Goal: Task Accomplishment & Management: Manage account settings

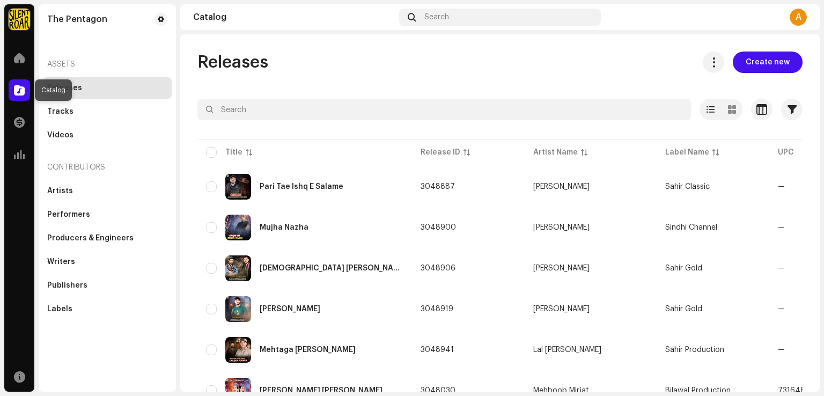
click at [17, 91] on span at bounding box center [19, 90] width 11 height 9
click at [788, 112] on span "button" at bounding box center [792, 109] width 9 height 9
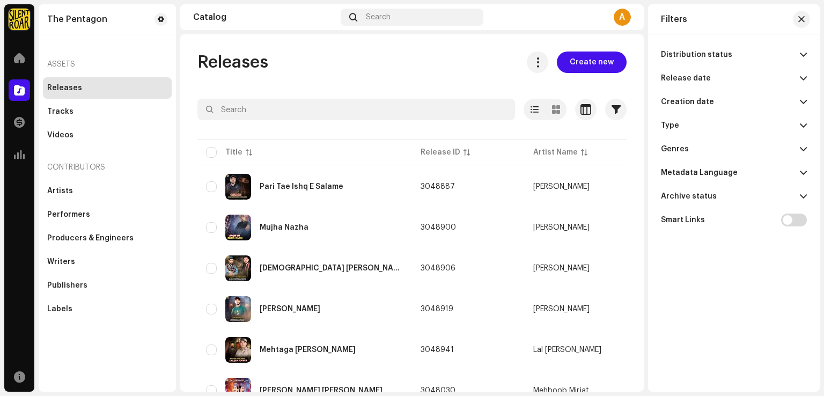
click at [799, 55] on p-accordion-header "Distribution status" at bounding box center [734, 55] width 146 height 24
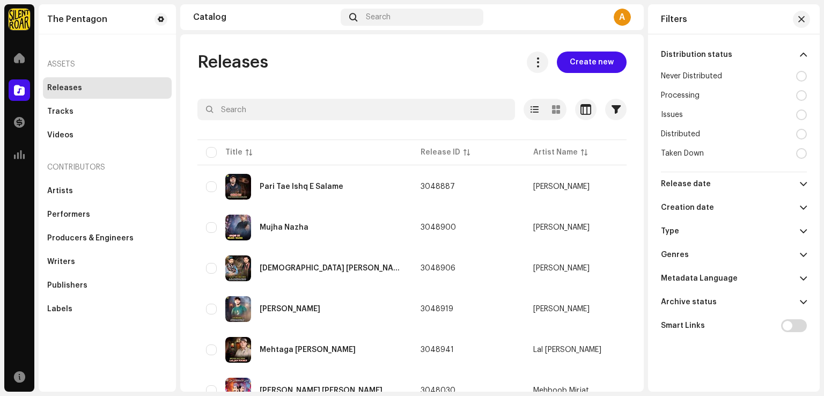
click at [803, 75] on div at bounding box center [801, 76] width 11 height 11
radio input "true"
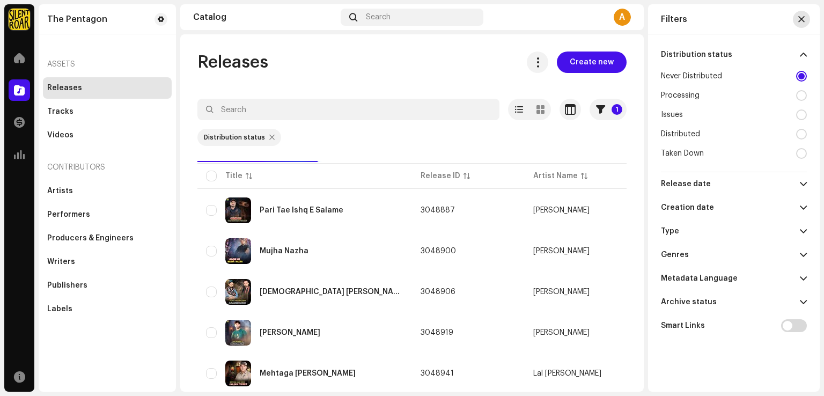
click at [803, 19] on span "button" at bounding box center [802, 19] width 6 height 9
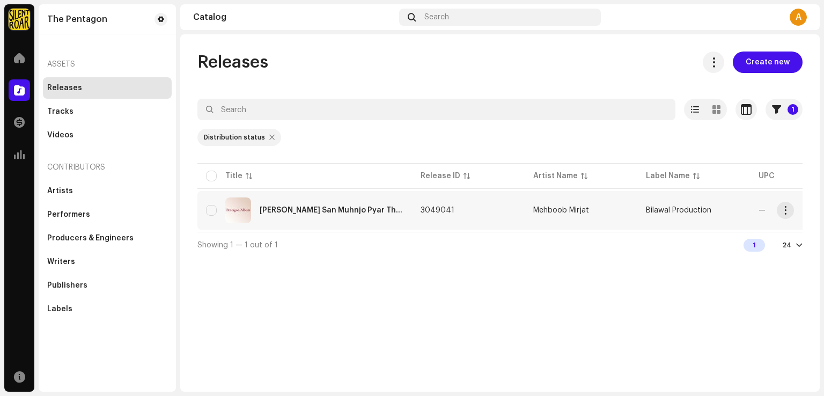
click at [337, 216] on div "[PERSON_NAME] San Muhnjo Pyar Thiyo" at bounding box center [304, 210] width 197 height 26
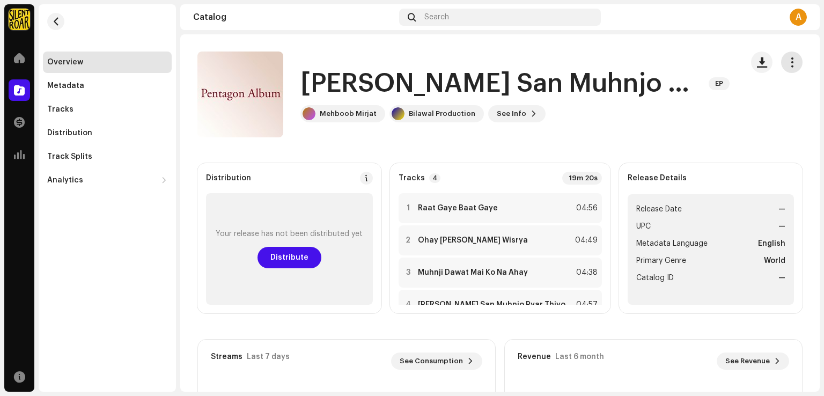
click at [789, 63] on span "button" at bounding box center [792, 62] width 10 height 9
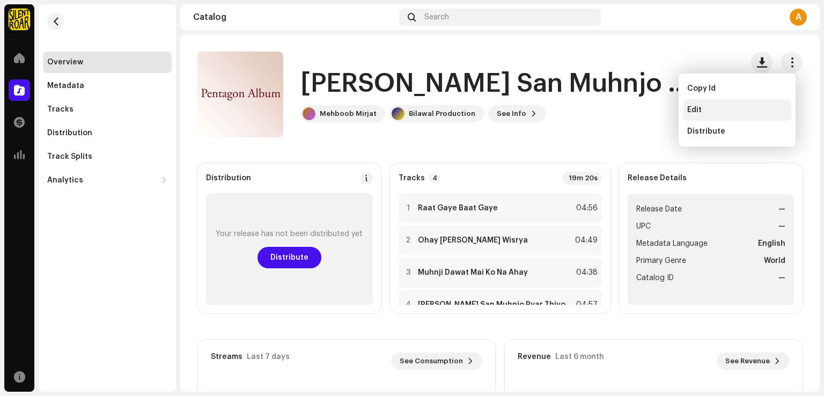
click at [708, 112] on div "Edit" at bounding box center [737, 110] width 100 height 9
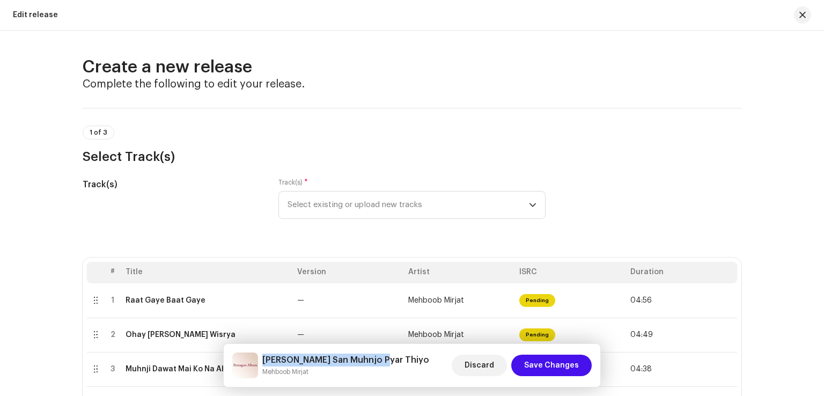
drag, startPoint x: 262, startPoint y: 360, endPoint x: 383, endPoint y: 362, distance: 120.8
click at [383, 362] on div "[PERSON_NAME] San Muhnjo Pyar Thiyo [PERSON_NAME] Discard Save Changes" at bounding box center [412, 366] width 360 height 26
copy h5 "[PERSON_NAME] San Muhnjo Pyar Thiyo"
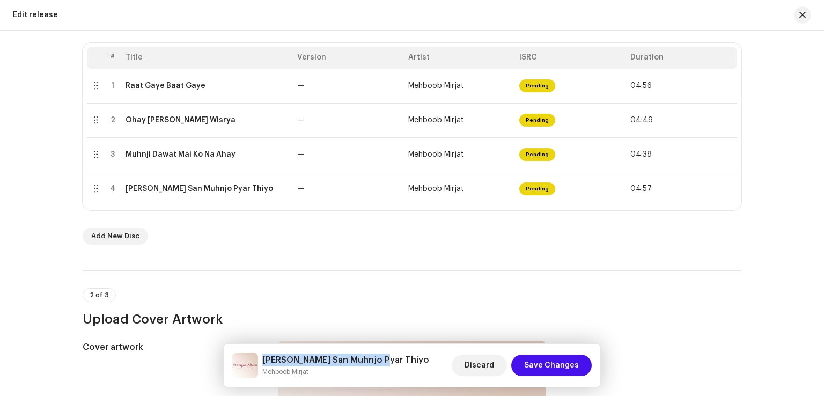
scroll to position [590, 0]
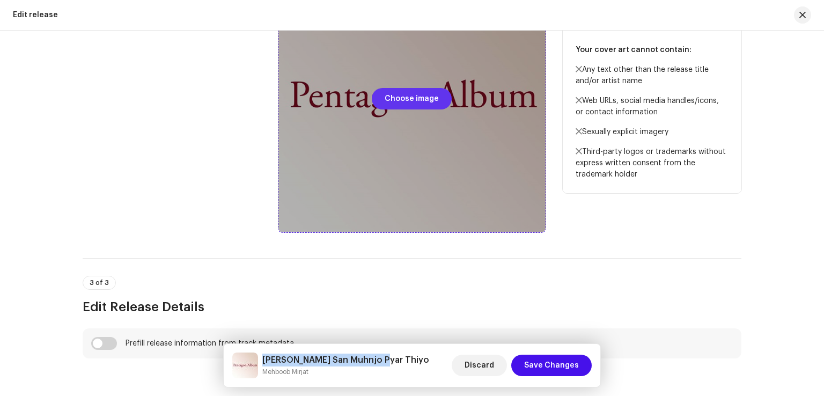
click at [394, 95] on span "Choose image" at bounding box center [412, 98] width 54 height 21
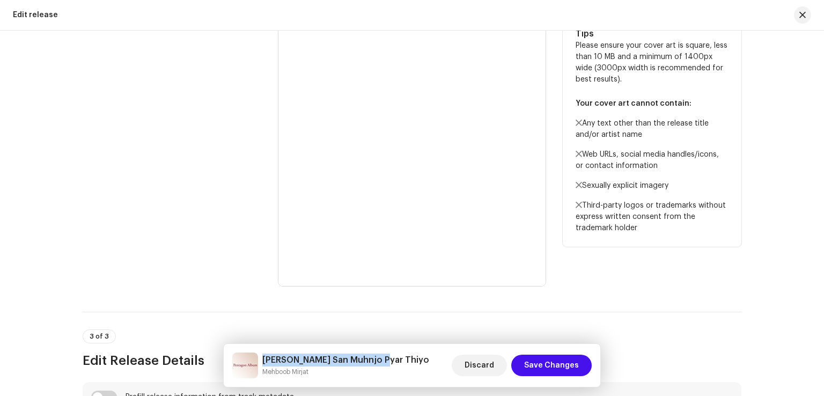
scroll to position [483, 0]
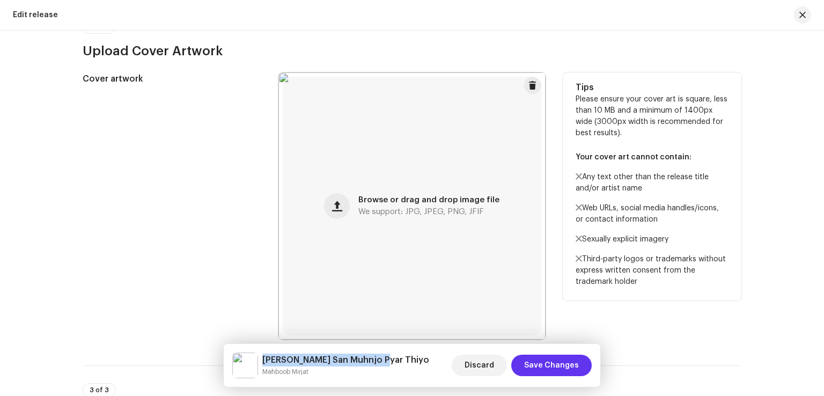
click at [554, 364] on span "Save Changes" at bounding box center [551, 365] width 55 height 21
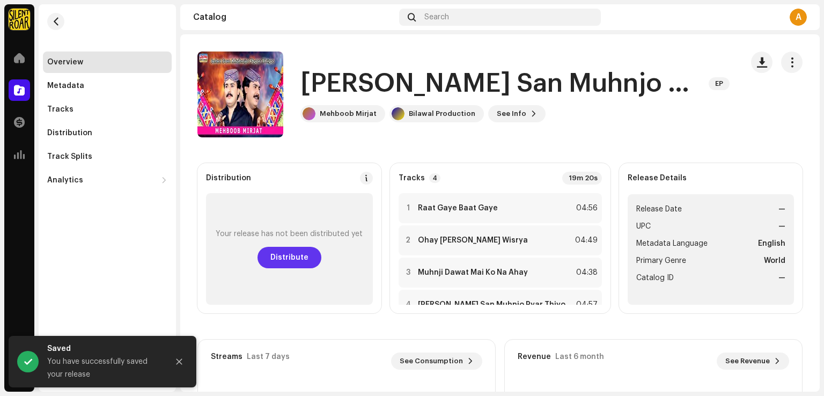
click at [312, 264] on button "Distribute" at bounding box center [290, 257] width 64 height 21
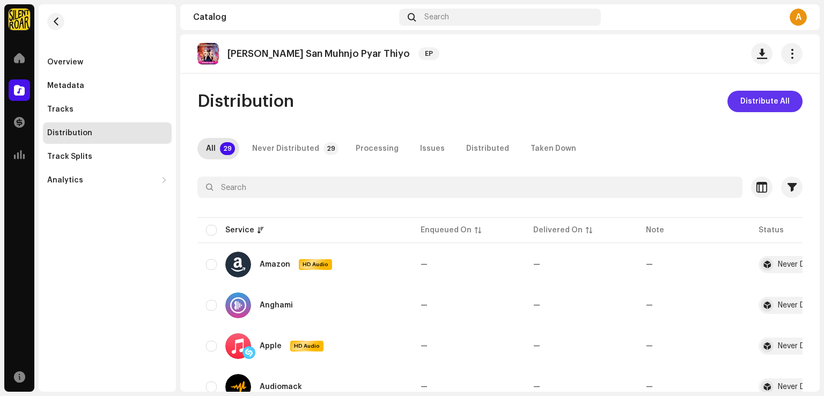
click at [745, 101] on span "Distribute All" at bounding box center [765, 101] width 49 height 21
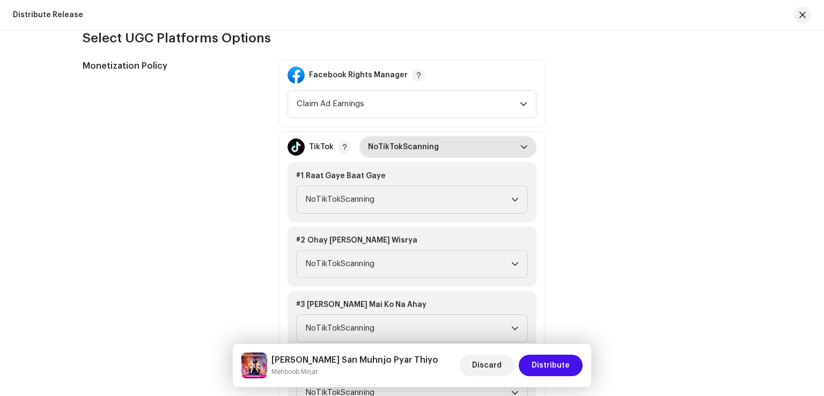
scroll to position [1181, 0]
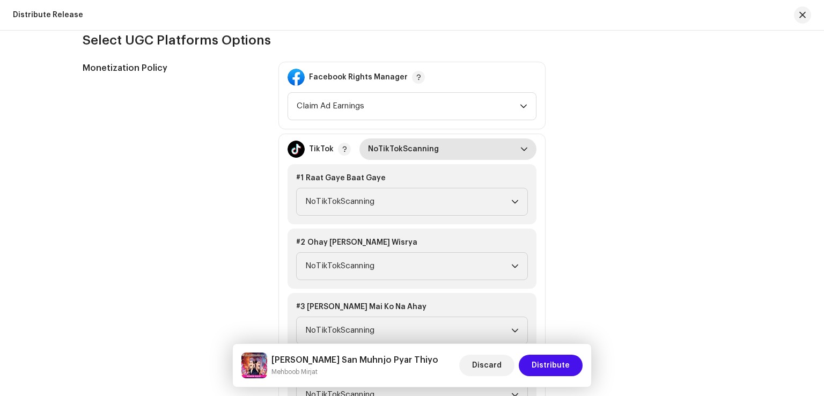
click at [482, 145] on span "NoTikTokScanning" at bounding box center [444, 148] width 152 height 21
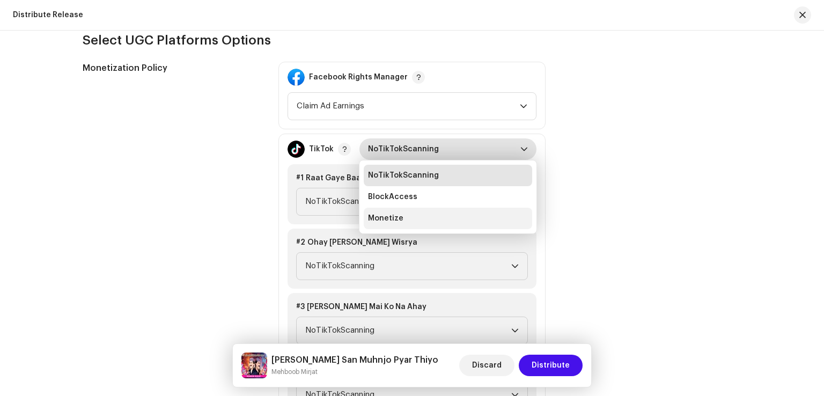
click at [432, 218] on li "Monetize" at bounding box center [448, 218] width 169 height 21
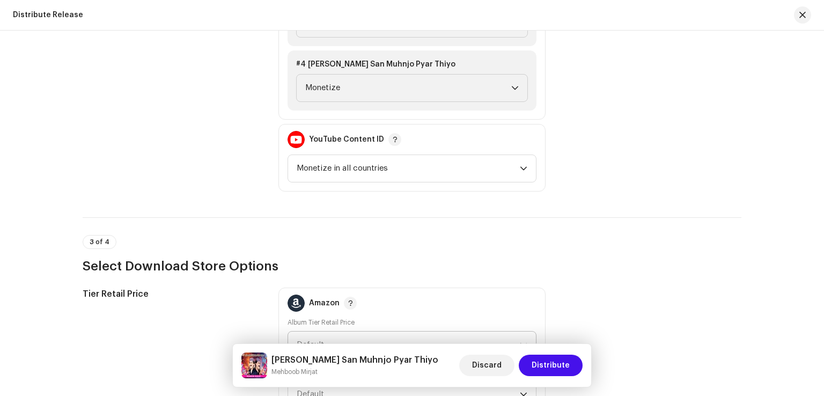
scroll to position [1503, 0]
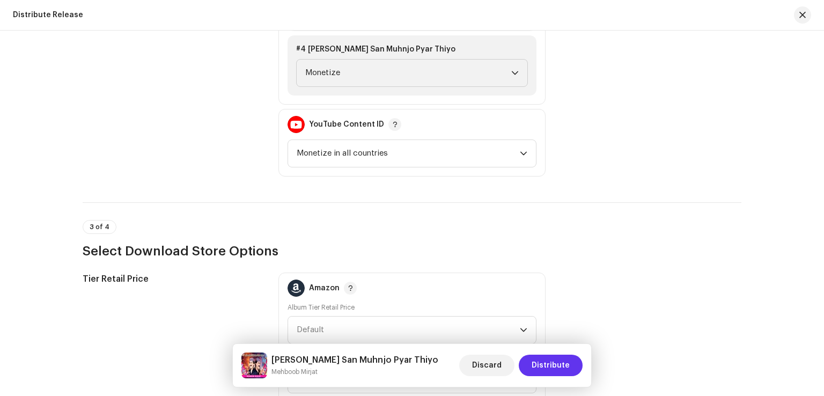
click at [547, 370] on span "Distribute" at bounding box center [551, 365] width 38 height 21
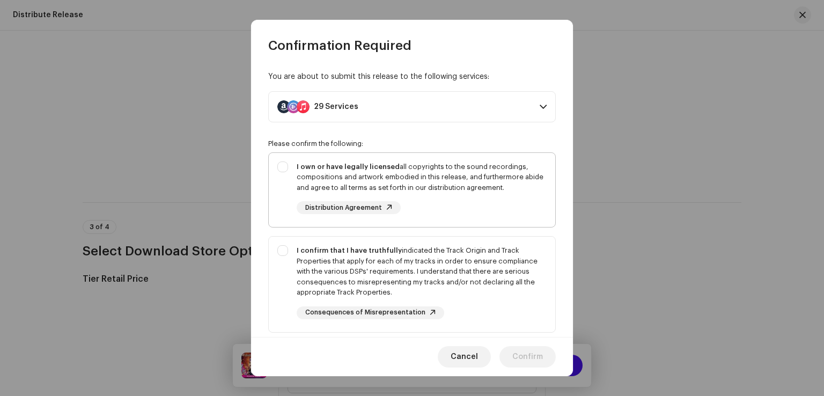
drag, startPoint x: 389, startPoint y: 172, endPoint x: 449, endPoint y: 268, distance: 113.3
click at [389, 172] on div "I own or have legally licensed all copyrights to the sound recordings, composit…" at bounding box center [422, 178] width 250 height 32
checkbox input "true"
click at [457, 271] on div "I confirm that I have truthfully indicated the Track Origin and Track Propertie…" at bounding box center [422, 271] width 250 height 53
checkbox input "true"
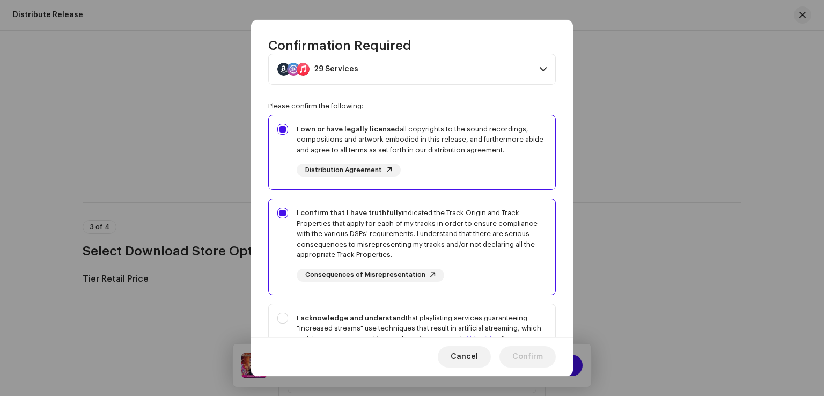
scroll to position [107, 0]
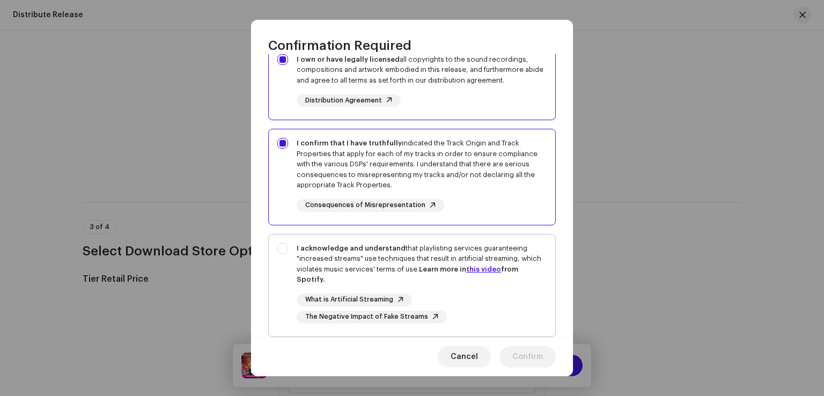
click at [457, 245] on div "I acknowledge and understand that playlisting services guaranteeing "increased …" at bounding box center [422, 264] width 250 height 42
checkbox input "true"
click at [541, 360] on span "Confirm" at bounding box center [528, 356] width 31 height 21
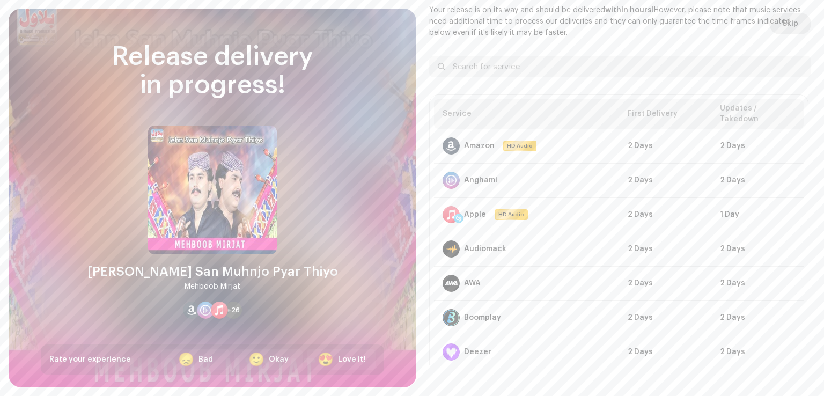
click at [790, 29] on span "Skip" at bounding box center [790, 23] width 16 height 21
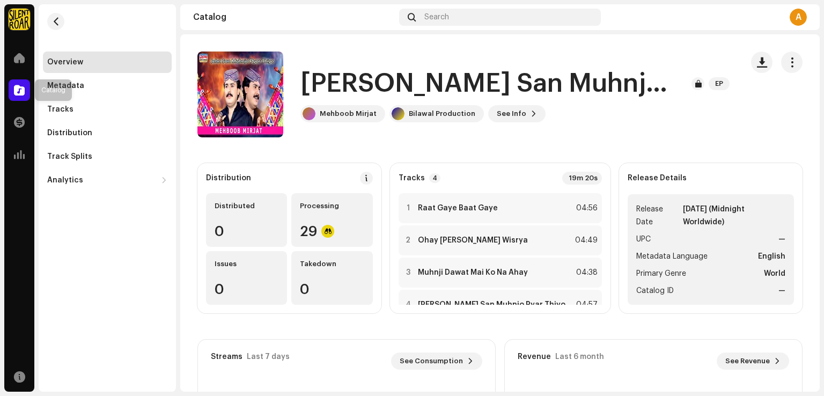
click at [24, 86] on span at bounding box center [19, 90] width 11 height 9
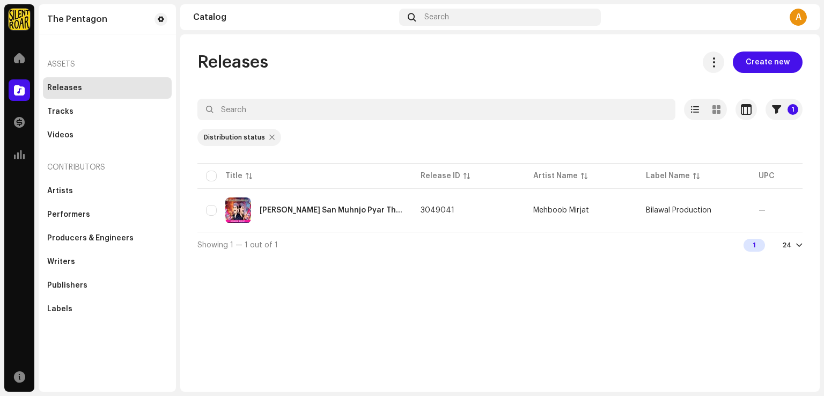
click at [272, 138] on div "Distribution status" at bounding box center [239, 137] width 84 height 17
click at [270, 138] on div "Distribution status" at bounding box center [239, 137] width 84 height 17
click at [269, 137] on div at bounding box center [271, 137] width 5 height 9
radio input "false"
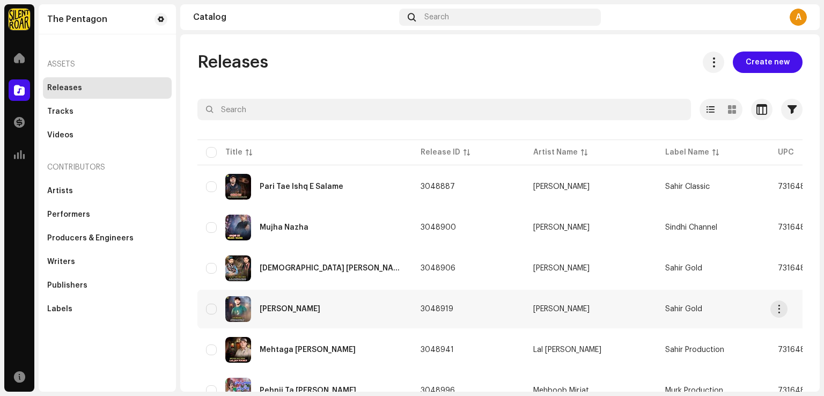
click at [348, 303] on div "[PERSON_NAME]" at bounding box center [304, 309] width 197 height 26
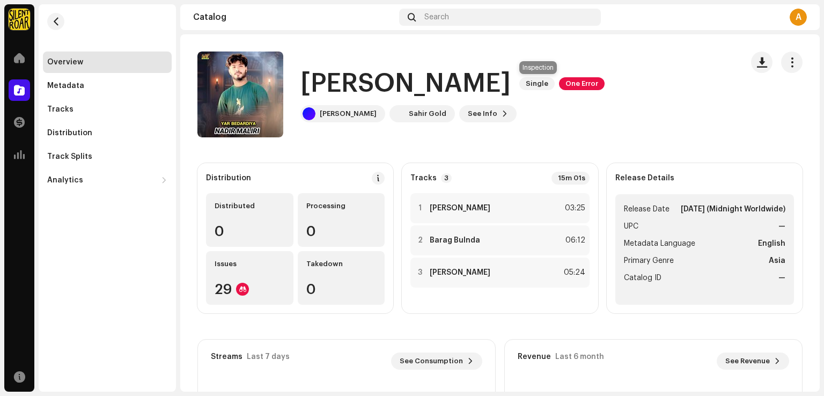
click at [559, 84] on span "One Error" at bounding box center [582, 83] width 46 height 13
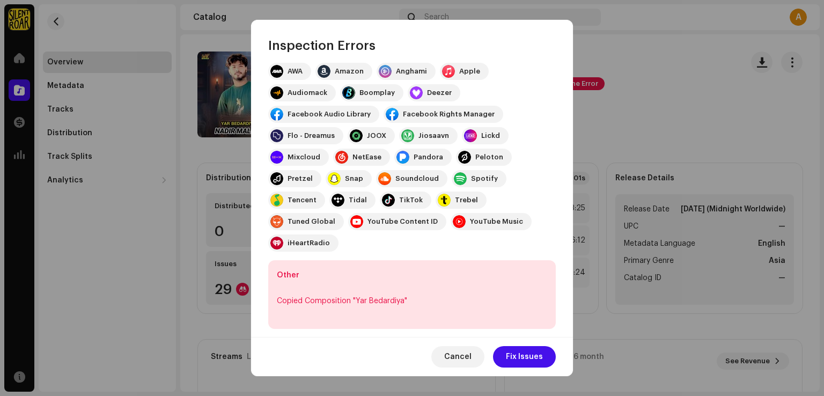
scroll to position [120, 0]
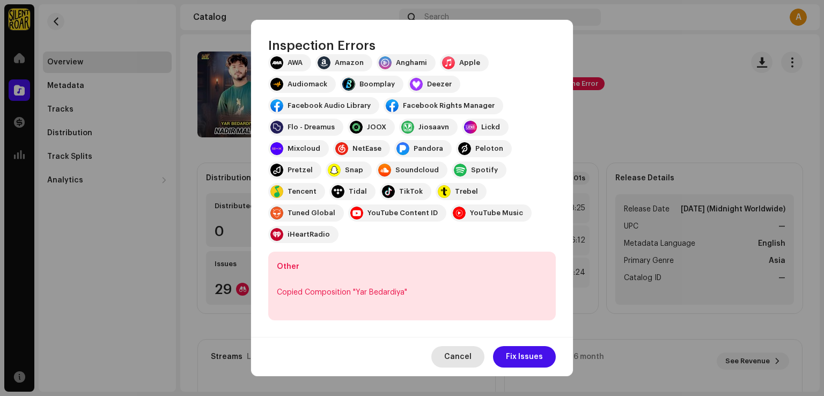
click at [470, 360] on span "Cancel" at bounding box center [457, 356] width 27 height 21
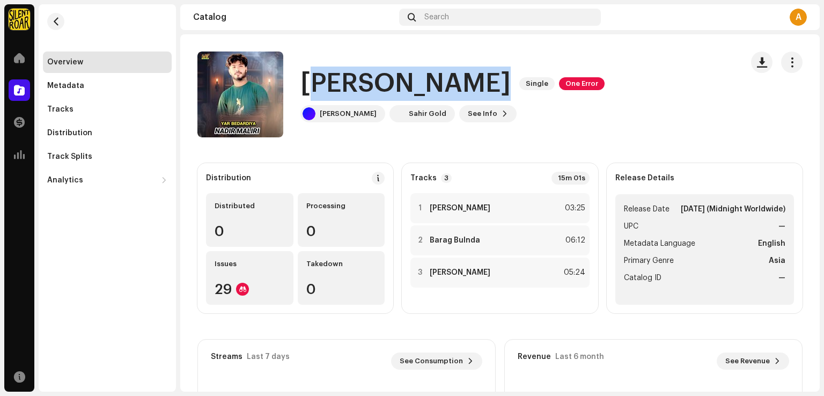
drag, startPoint x: 309, startPoint y: 86, endPoint x: 484, endPoint y: 97, distance: 175.3
click at [484, 97] on div "Yar Bedardiya Single One Error" at bounding box center [453, 84] width 304 height 34
drag, startPoint x: 341, startPoint y: 79, endPoint x: 299, endPoint y: 85, distance: 42.7
click at [340, 79] on h1 "[PERSON_NAME]" at bounding box center [406, 84] width 210 height 34
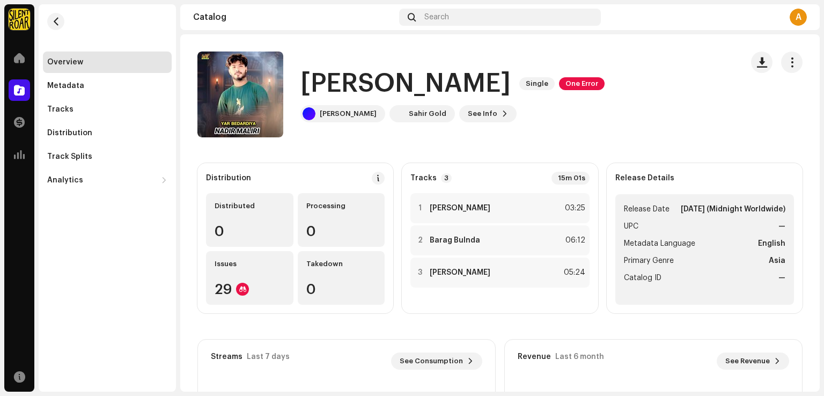
click at [298, 83] on div "Yar Bedardiya Single One Error Nadir Maliri Sahir Gold See Info" at bounding box center [465, 95] width 537 height 86
click at [559, 84] on span "One Error" at bounding box center [582, 83] width 46 height 13
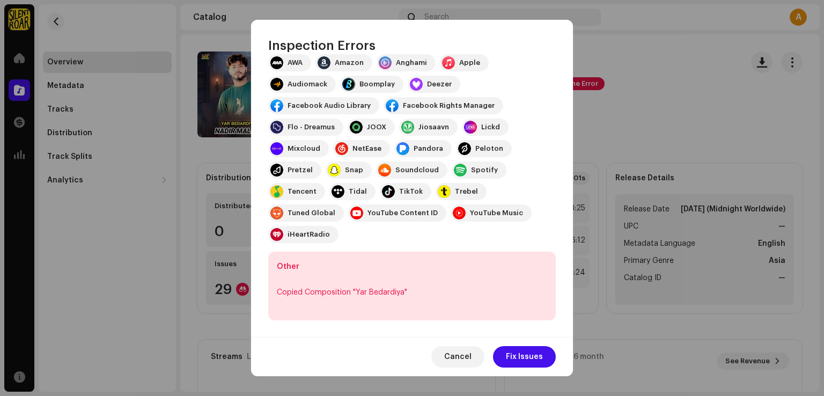
drag, startPoint x: 396, startPoint y: 35, endPoint x: 472, endPoint y: 41, distance: 77.0
click at [472, 41] on div "Inspection Errors" at bounding box center [412, 37] width 322 height 34
drag, startPoint x: 431, startPoint y: 37, endPoint x: 552, endPoint y: 44, distance: 121.0
click at [552, 44] on div "Inspection Errors" at bounding box center [412, 37] width 322 height 34
click at [449, 359] on button "Cancel" at bounding box center [457, 356] width 53 height 21
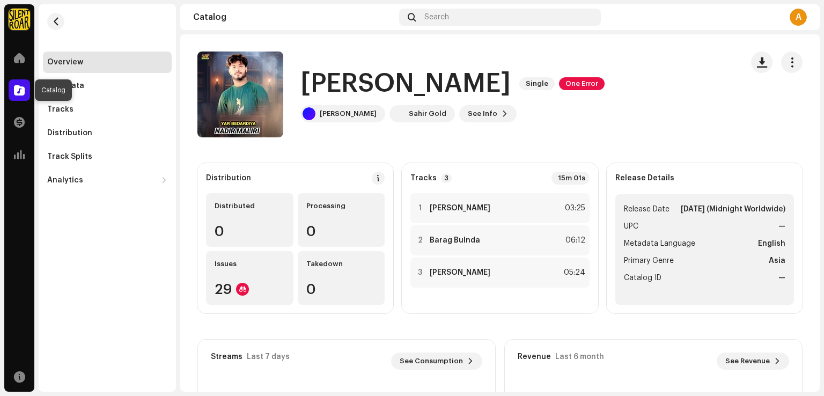
click at [18, 91] on span at bounding box center [19, 90] width 11 height 9
